Goal: Task Accomplishment & Management: Use online tool/utility

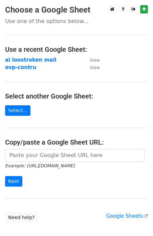
click at [23, 63] on td "ai loostroken mail" at bounding box center [44, 60] width 78 height 8
click at [23, 60] on strong "ai loostroken mail" at bounding box center [30, 60] width 51 height 6
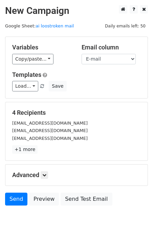
scroll to position [13, 0]
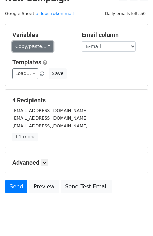
click at [44, 45] on link "Copy/paste..." at bounding box center [32, 46] width 41 height 10
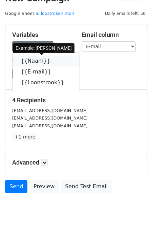
click at [37, 63] on link "{{Naam}}" at bounding box center [46, 61] width 67 height 11
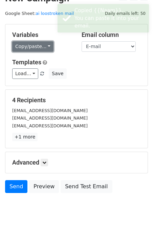
click at [38, 44] on link "Copy/paste..." at bounding box center [32, 46] width 41 height 10
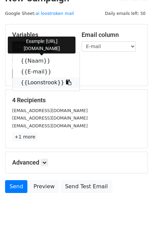
click at [64, 80] on span at bounding box center [67, 82] width 7 height 6
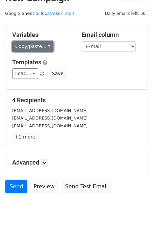
click at [50, 44] on link "Copy/paste..." at bounding box center [32, 46] width 41 height 10
